Goal: Information Seeking & Learning: Learn about a topic

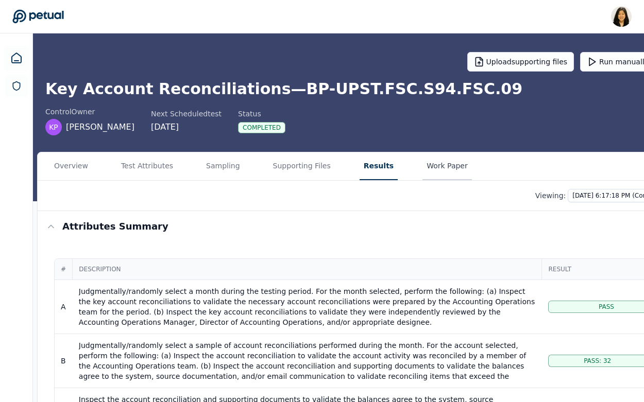
click at [436, 165] on button "Work Paper" at bounding box center [446, 166] width 49 height 28
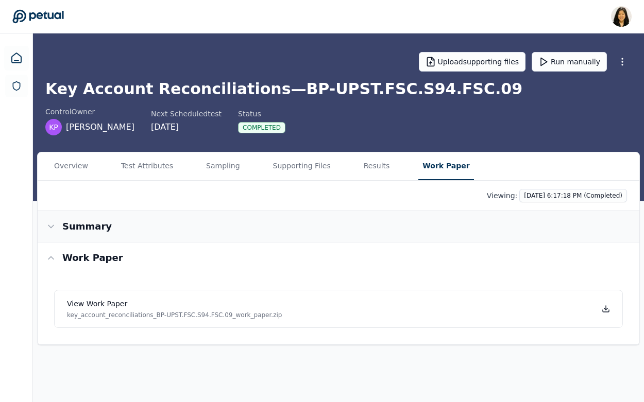
click at [80, 229] on h3 "Summary" at bounding box center [86, 226] width 49 height 14
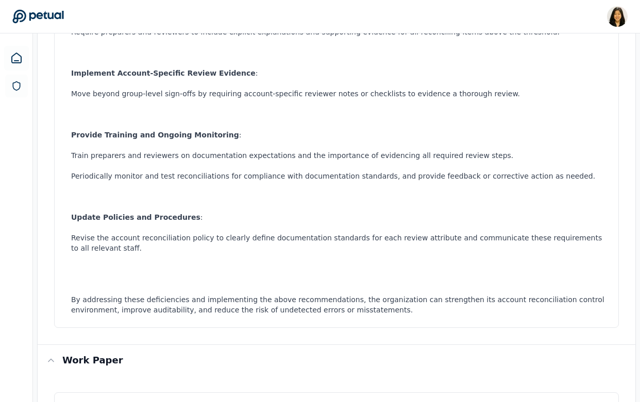
scroll to position [696, 0]
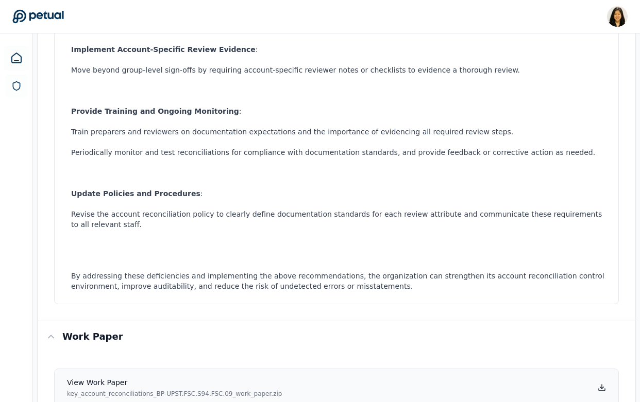
click at [138, 377] on h4 "View work paper" at bounding box center [174, 382] width 215 height 10
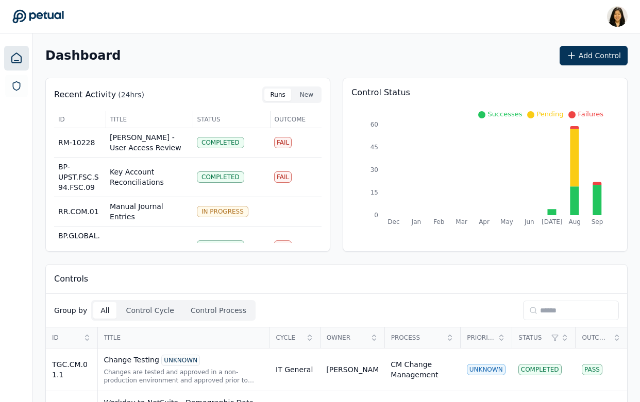
click at [544, 314] on input at bounding box center [571, 311] width 96 height 20
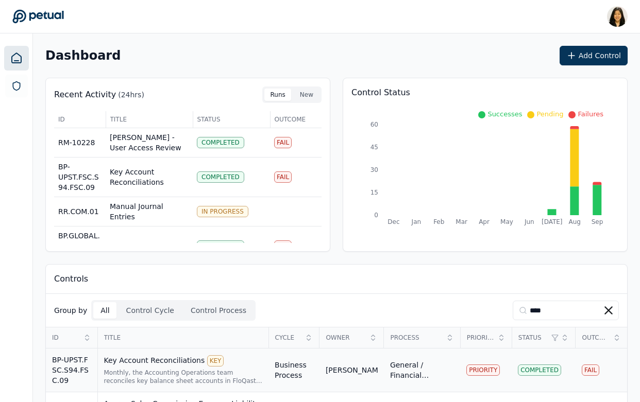
type input "****"
click at [150, 382] on div "Monthly, the Accounting Operations team reconciles key balance sheet accounts i…" at bounding box center [183, 377] width 159 height 16
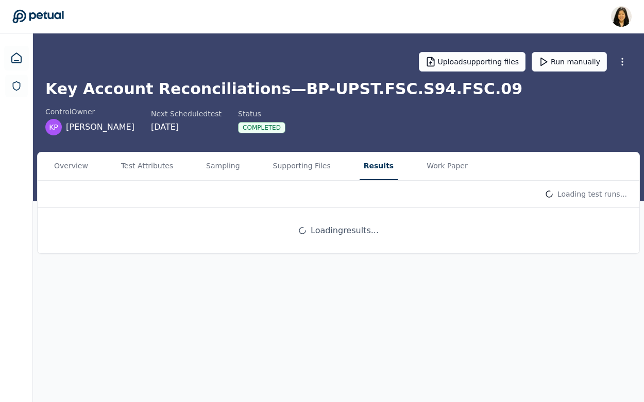
click at [370, 152] on div "Overview Test Attributes Sampling Supporting Files Results Work Paper Loading t…" at bounding box center [338, 203] width 603 height 102
